Goal: Transaction & Acquisition: Obtain resource

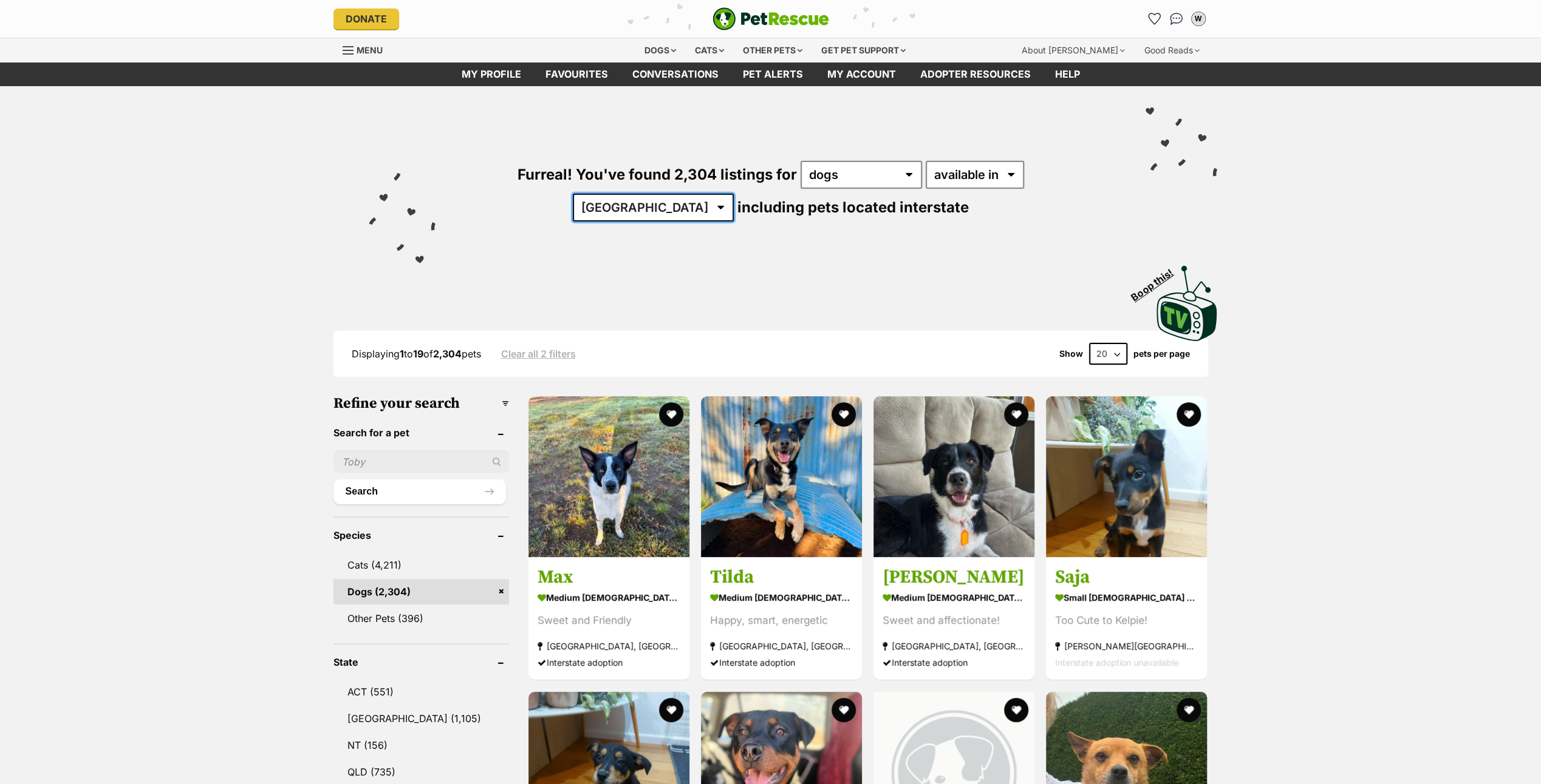
click at [734, 194] on select "Australia ACT NSW NT QLD SA TAS VIC WA" at bounding box center [653, 208] width 161 height 28
select select "VIC"
click at [734, 194] on select "Australia ACT NSW NT QLD SA TAS VIC WA" at bounding box center [653, 208] width 161 height 28
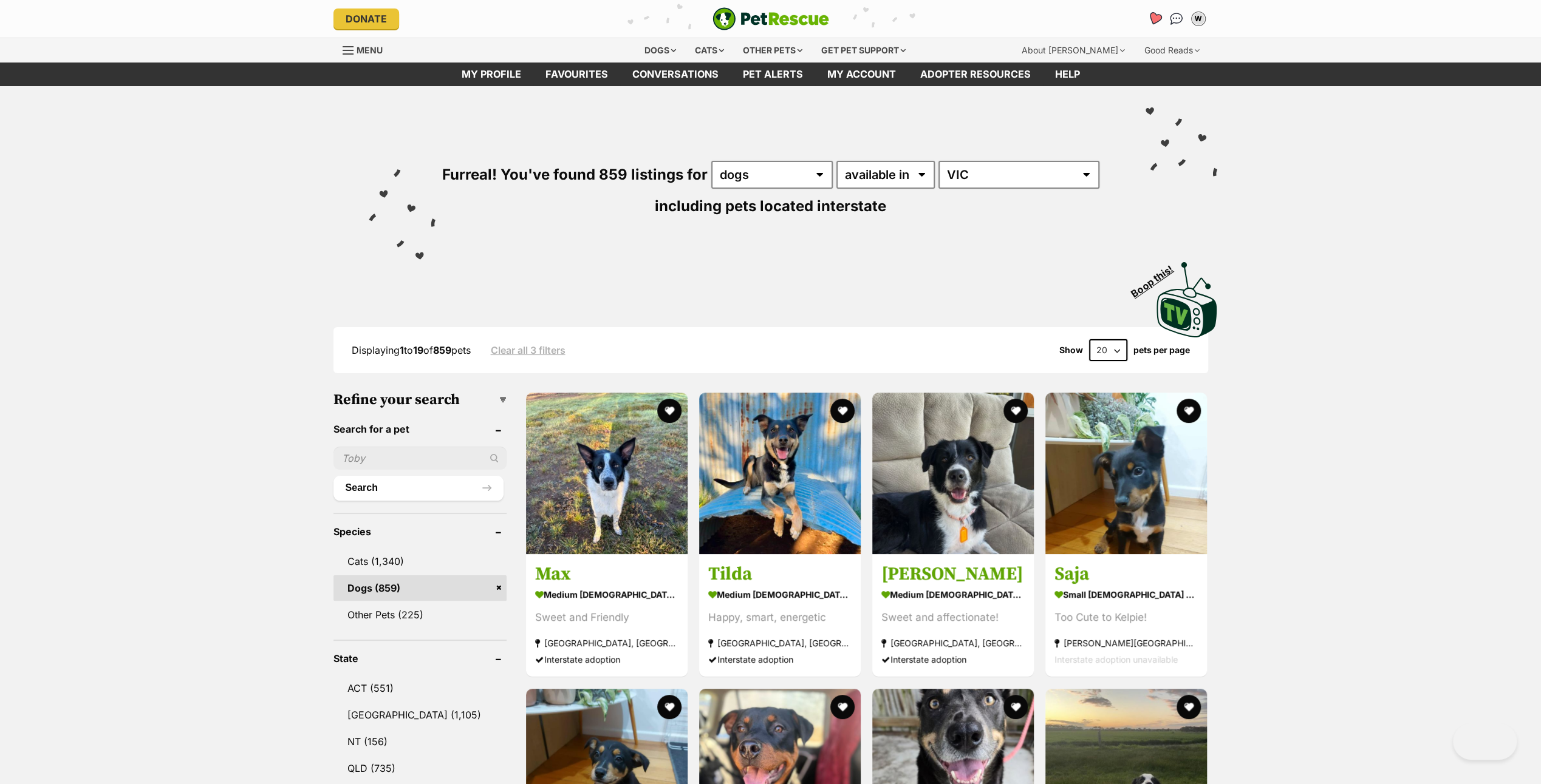
click at [1151, 11] on icon "Favourites" at bounding box center [1155, 18] width 17 height 16
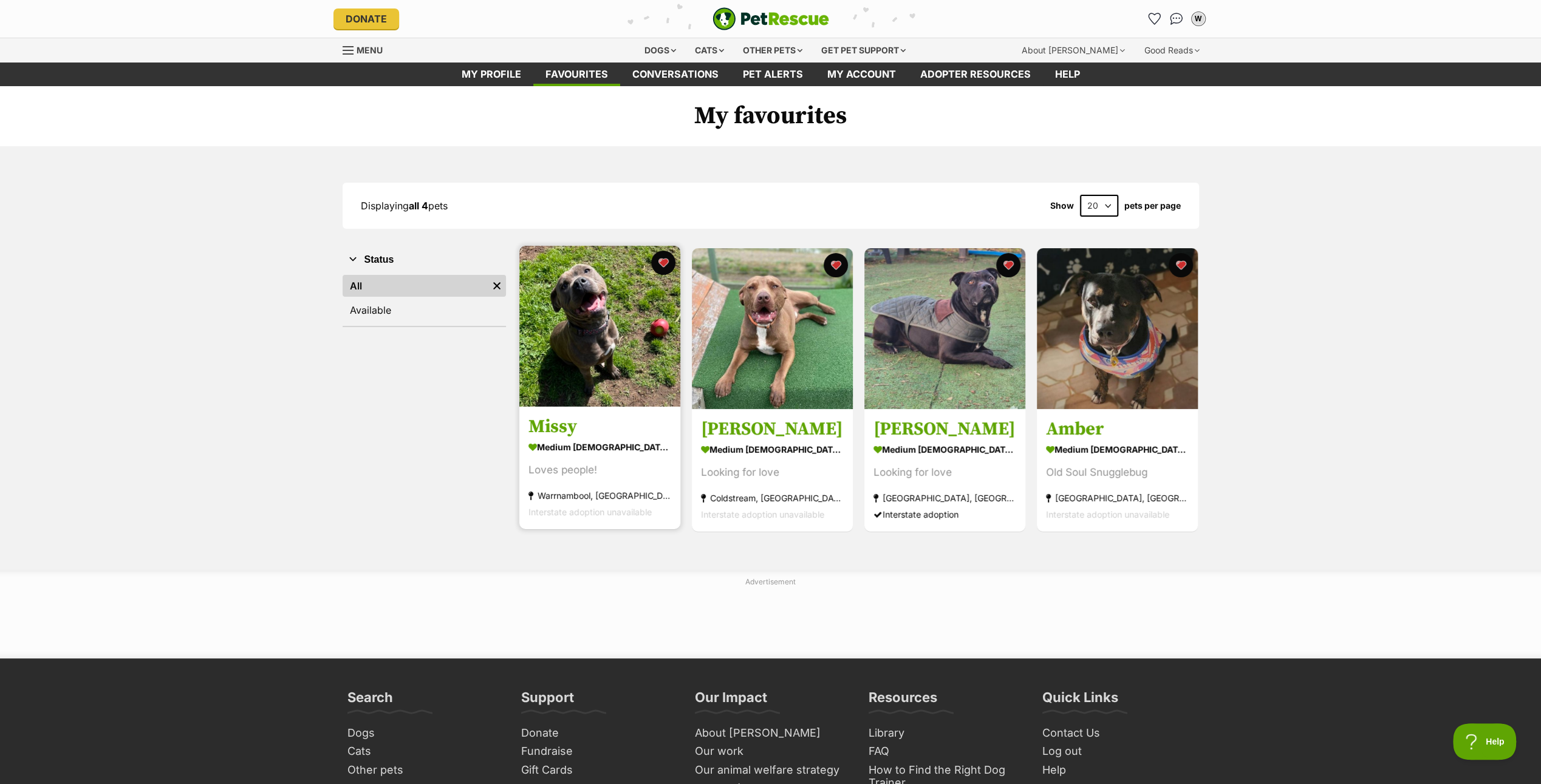
click at [576, 319] on img at bounding box center [600, 326] width 161 height 161
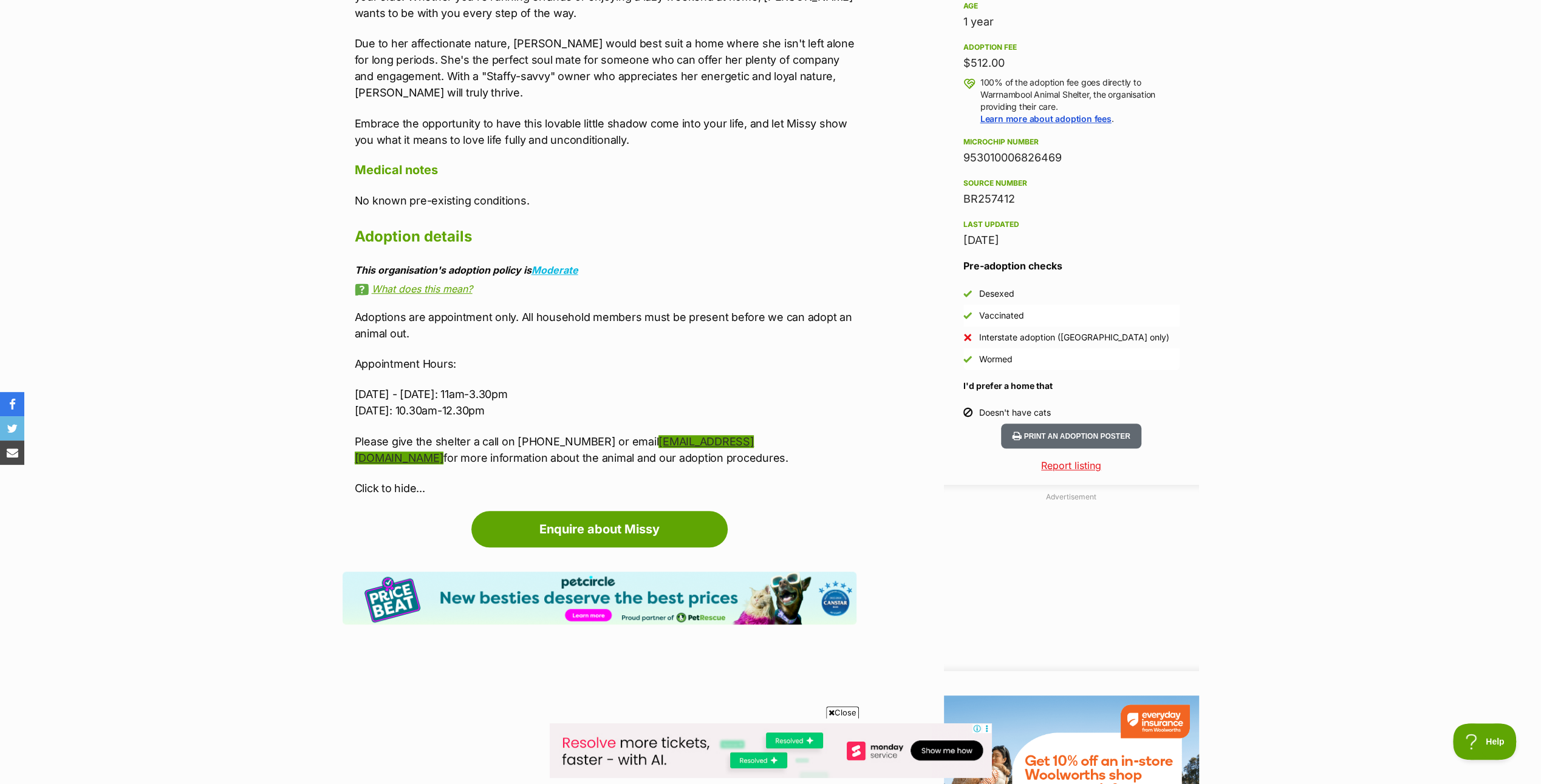
click at [718, 436] on link "animalshelter@warrnambool.vic.gov.au" at bounding box center [554, 450] width 400 height 30
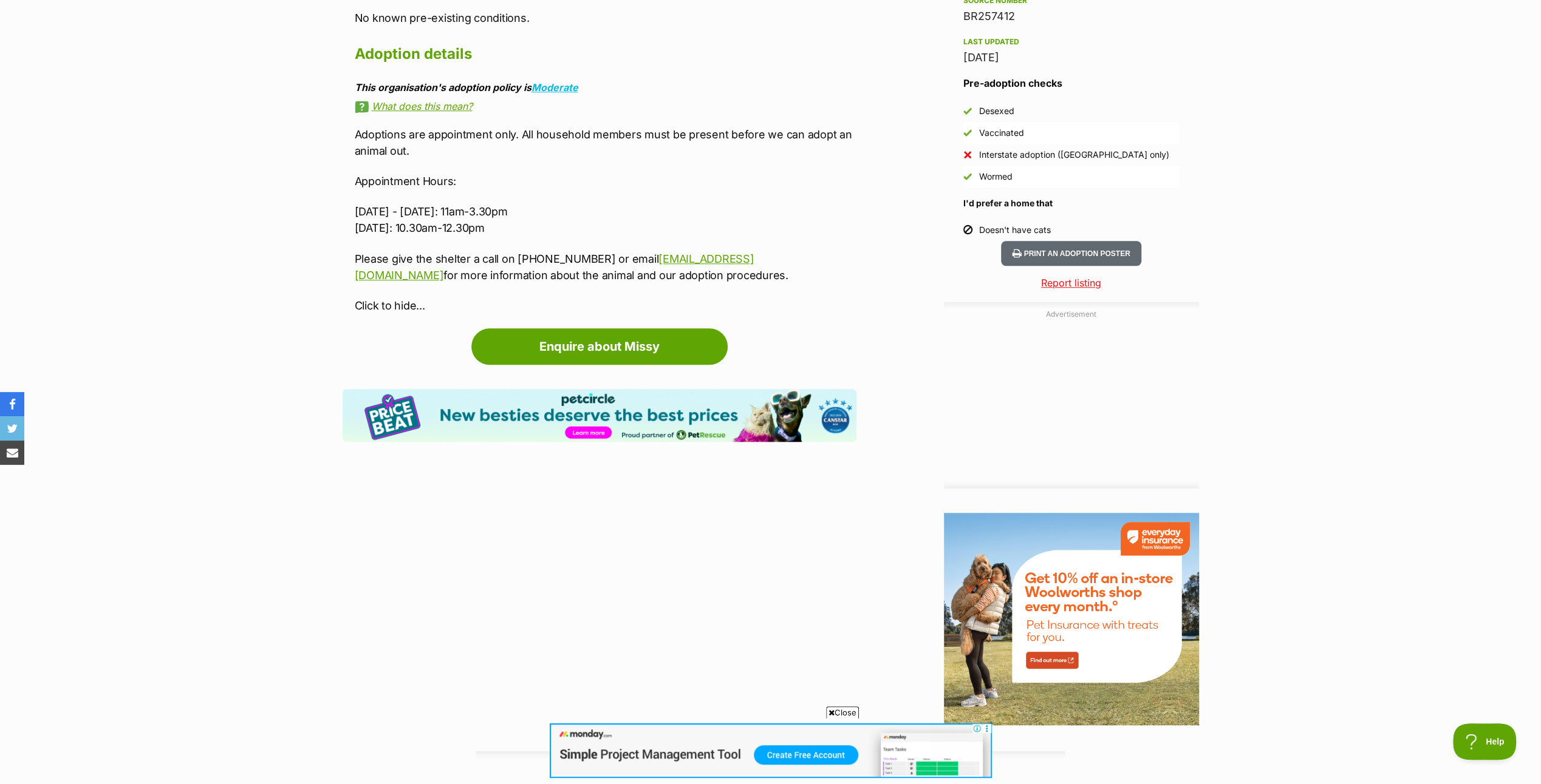
scroll to position [1032, 0]
click at [743, 255] on link "animalshelter@warrnambool.vic.gov.au" at bounding box center [554, 268] width 400 height 30
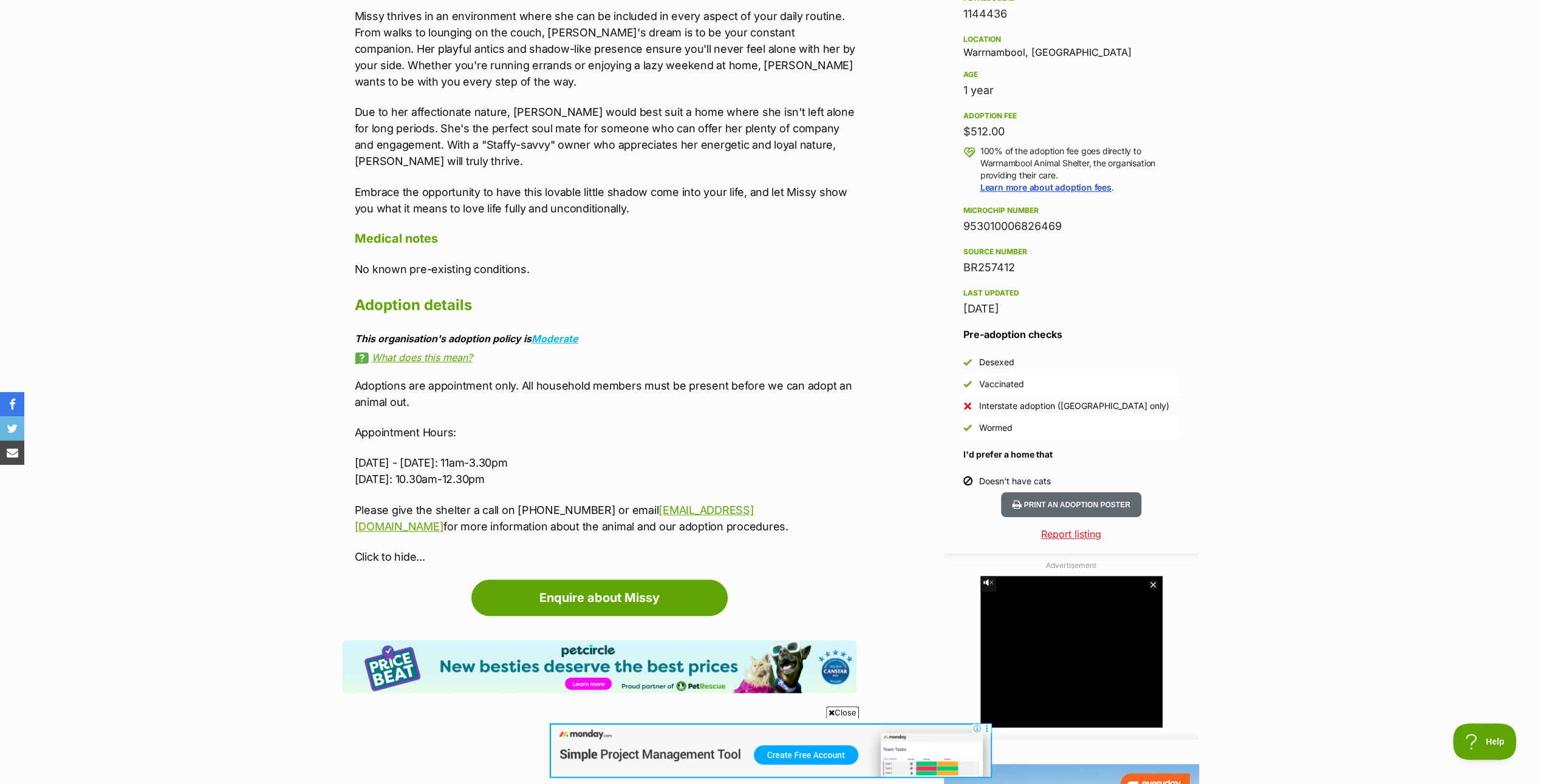
scroll to position [790, 0]
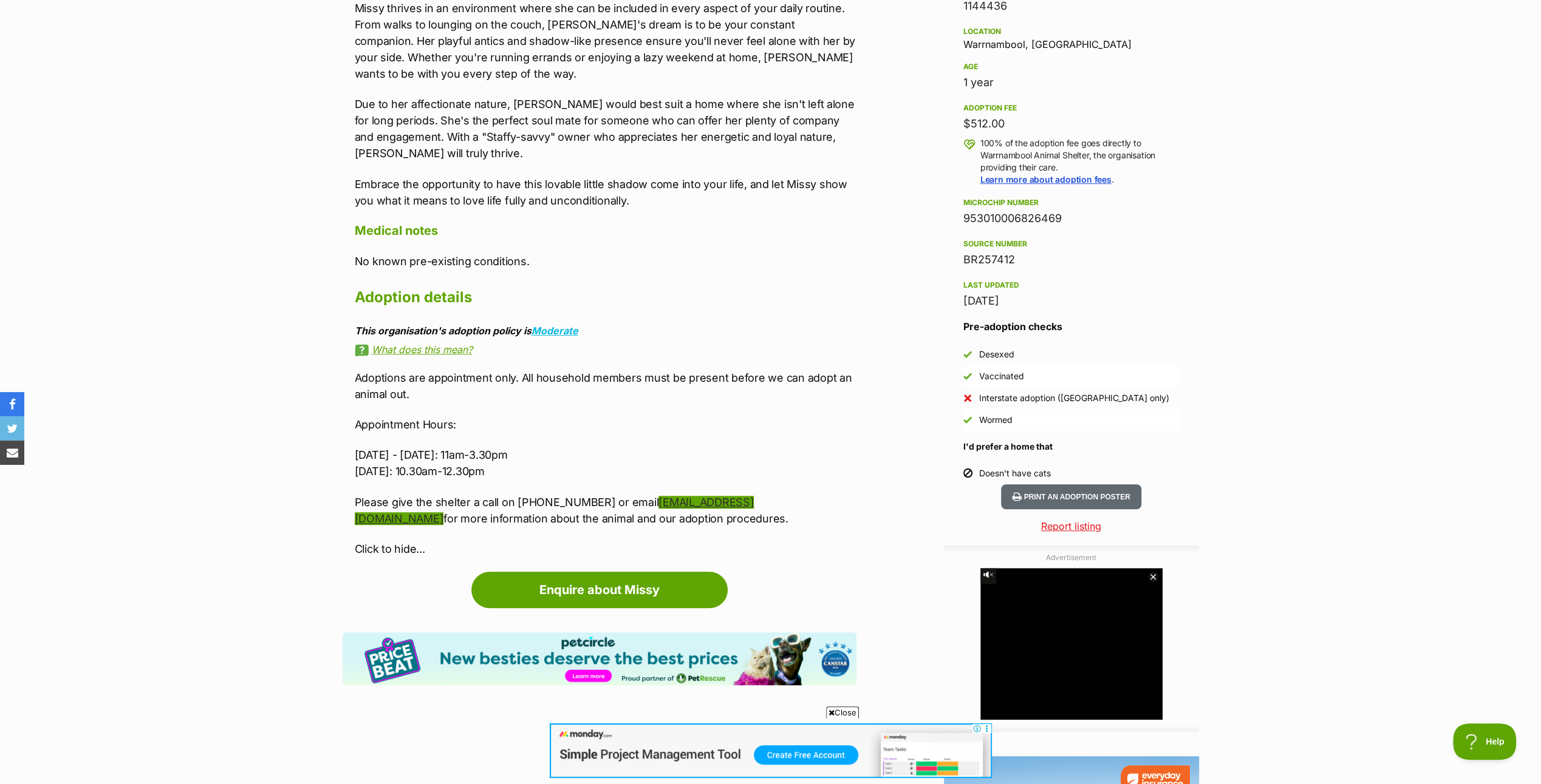
click at [721, 497] on link "[EMAIL_ADDRESS][DOMAIN_NAME]" at bounding box center [554, 511] width 400 height 30
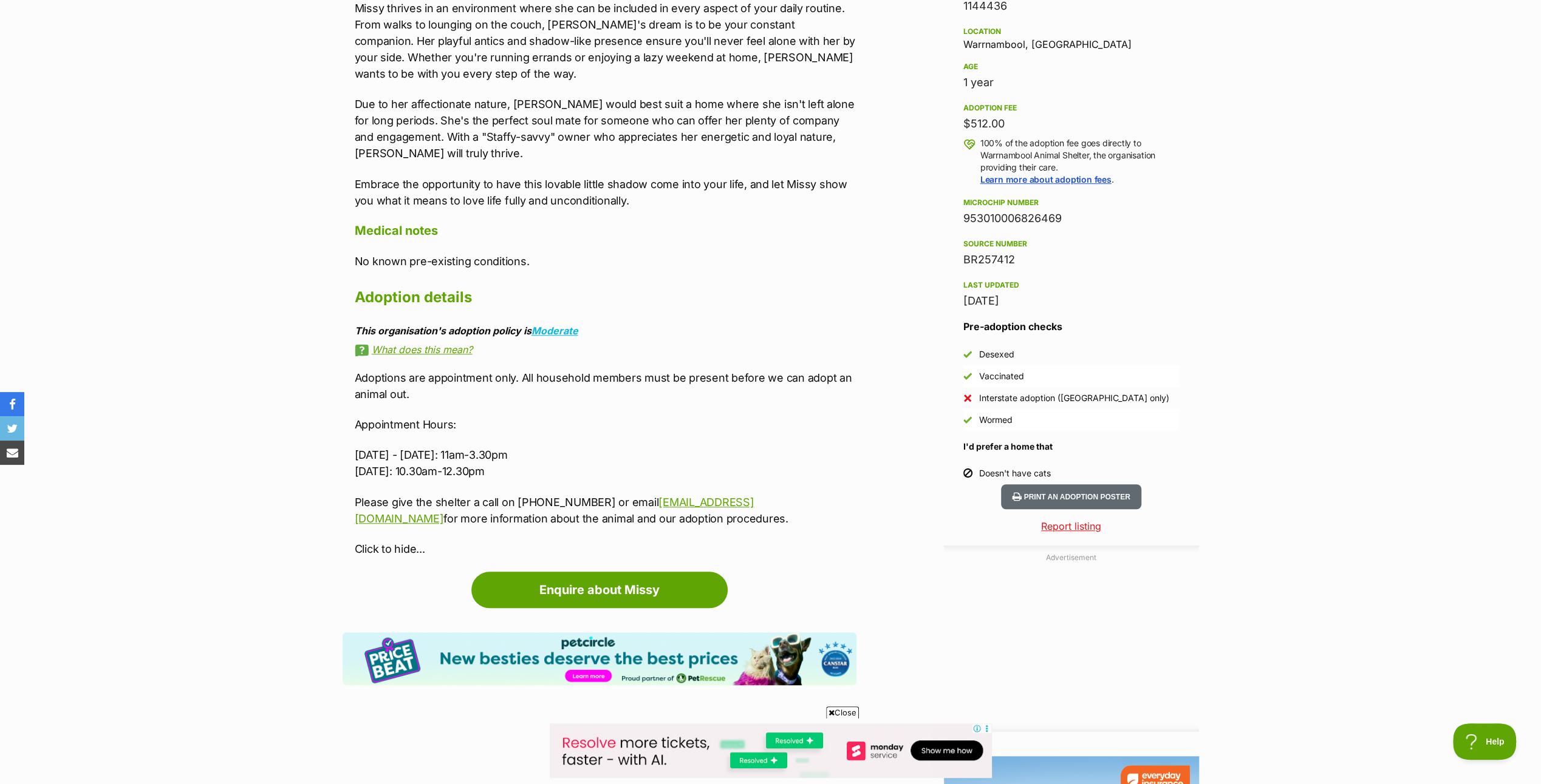
scroll to position [0, 0]
click at [664, 583] on link "Enquire about Missy" at bounding box center [599, 589] width 256 height 36
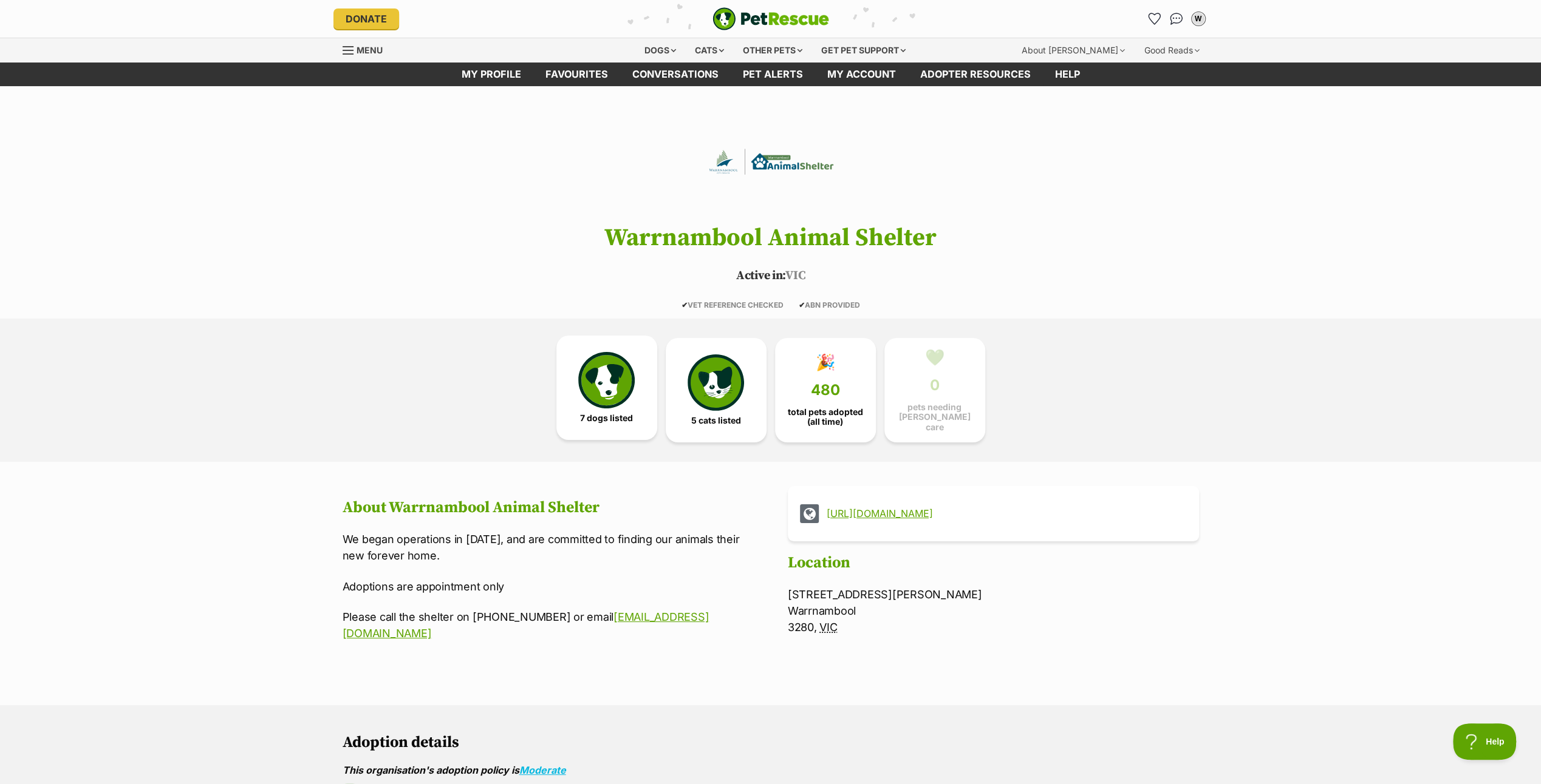
click at [625, 380] on img at bounding box center [606, 380] width 55 height 55
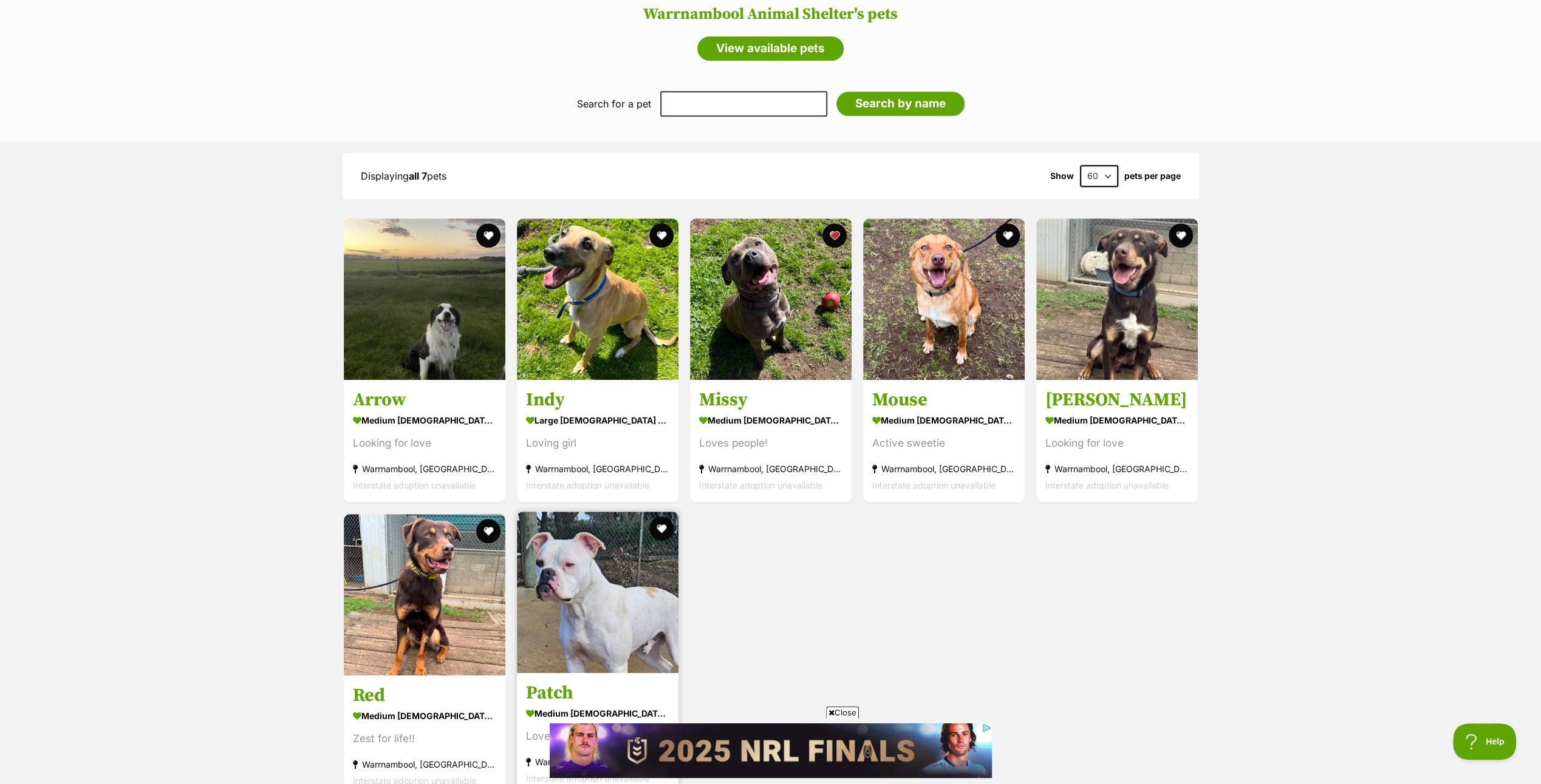
click at [599, 603] on img at bounding box center [598, 592] width 162 height 162
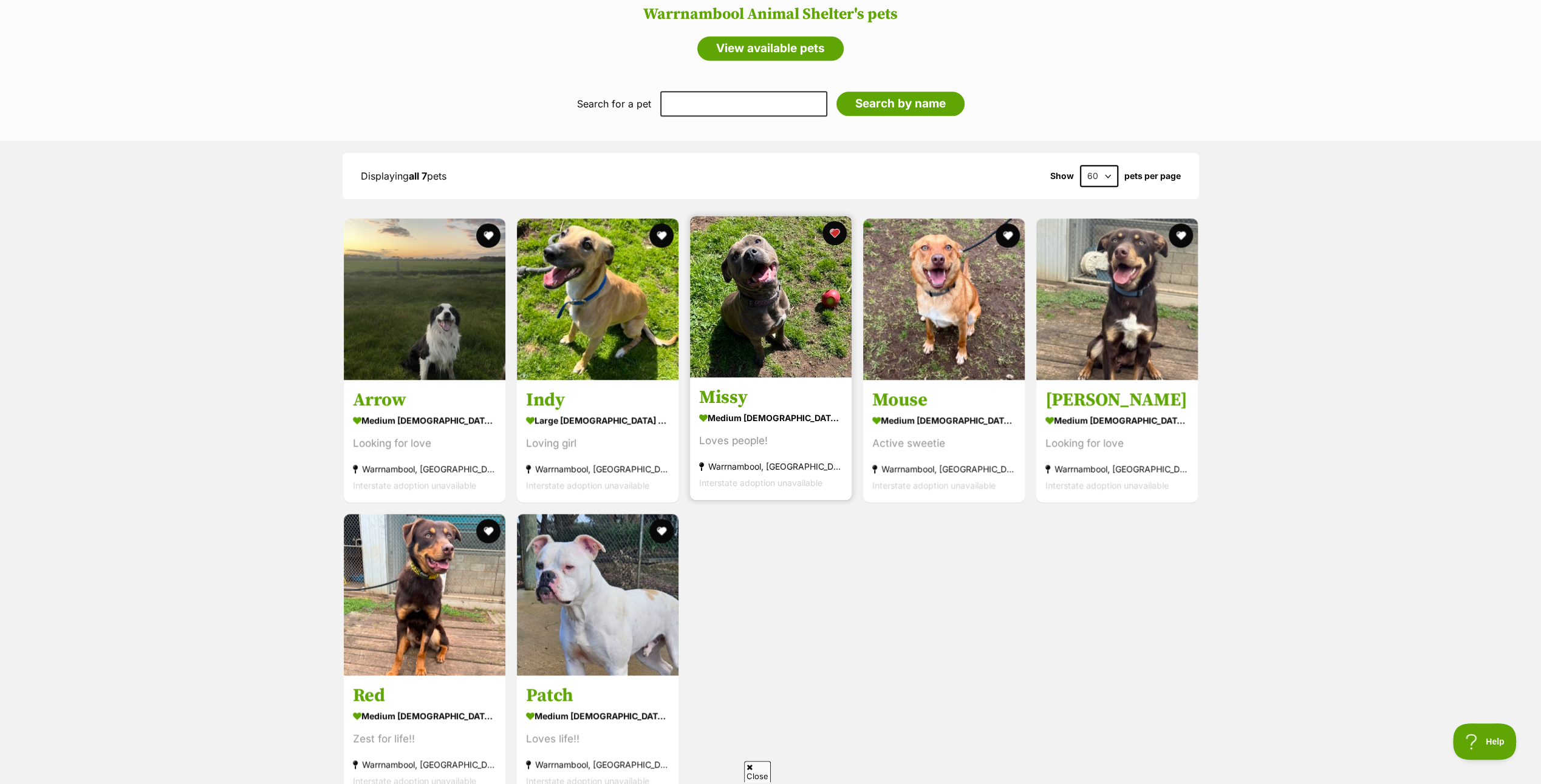
click at [732, 281] on img at bounding box center [770, 296] width 162 height 162
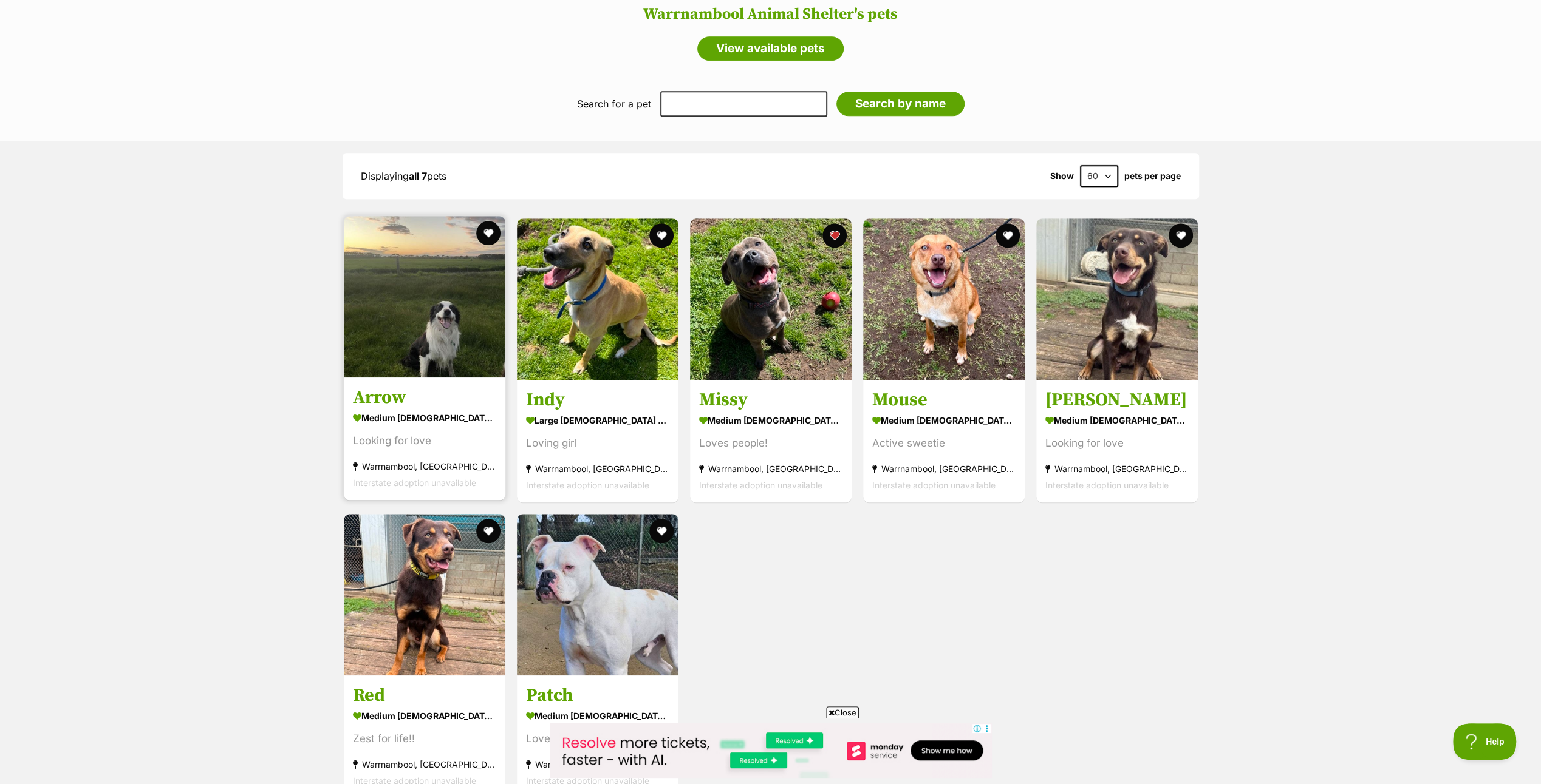
click at [437, 324] on img at bounding box center [424, 296] width 162 height 162
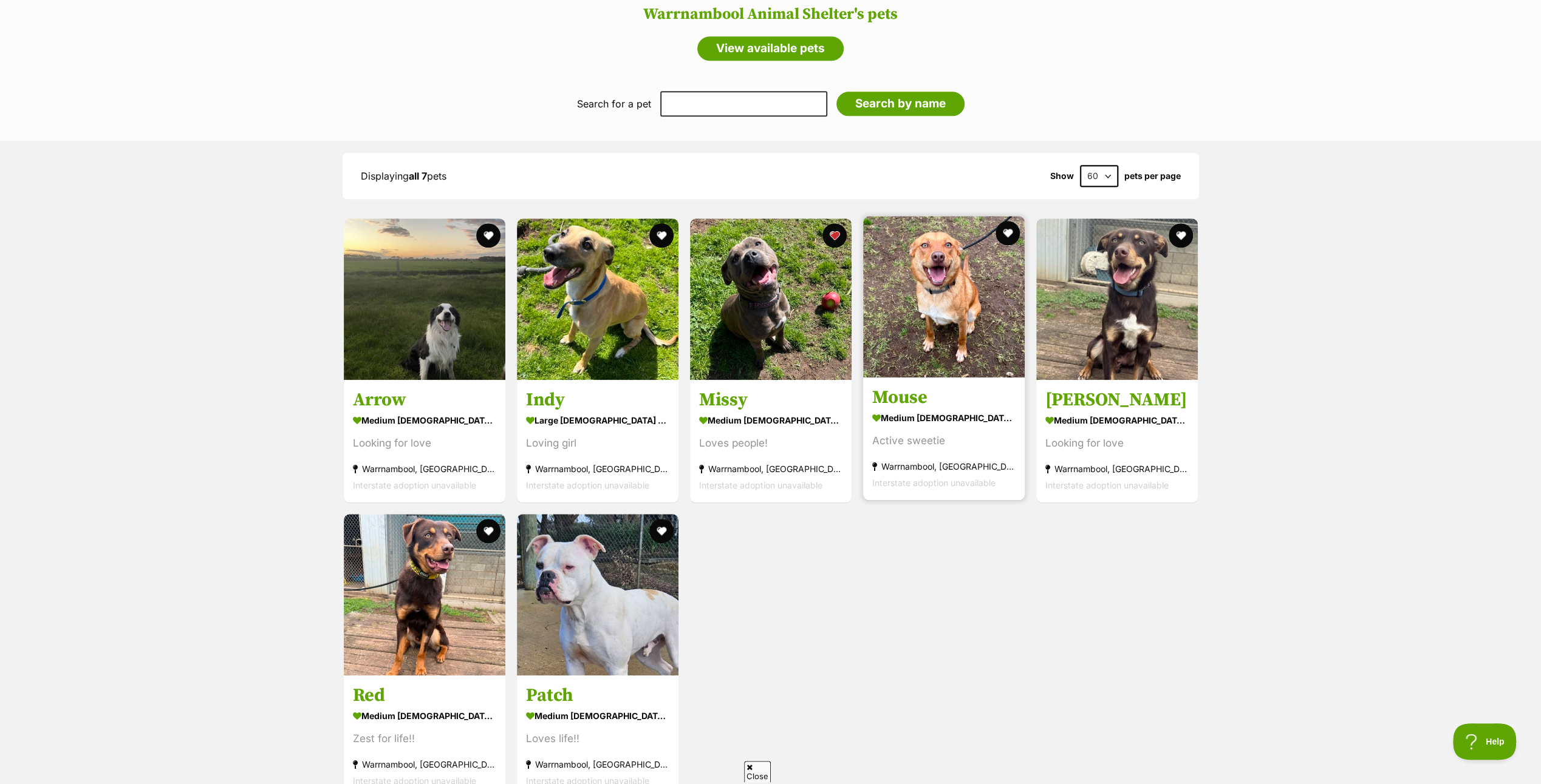
click at [977, 304] on img at bounding box center [943, 296] width 162 height 162
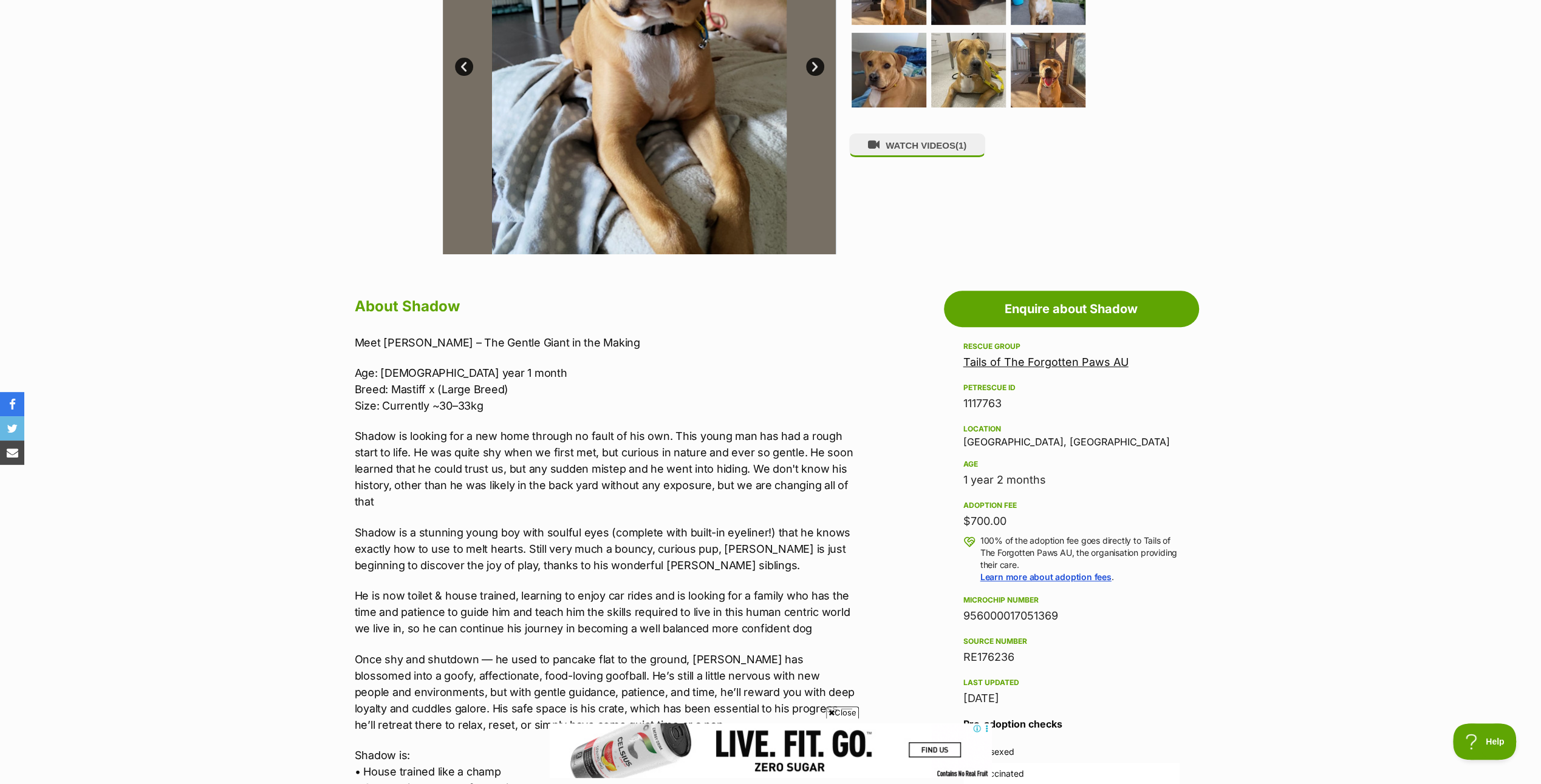
scroll to position [547, 0]
